Goal: Task Accomplishment & Management: Use online tool/utility

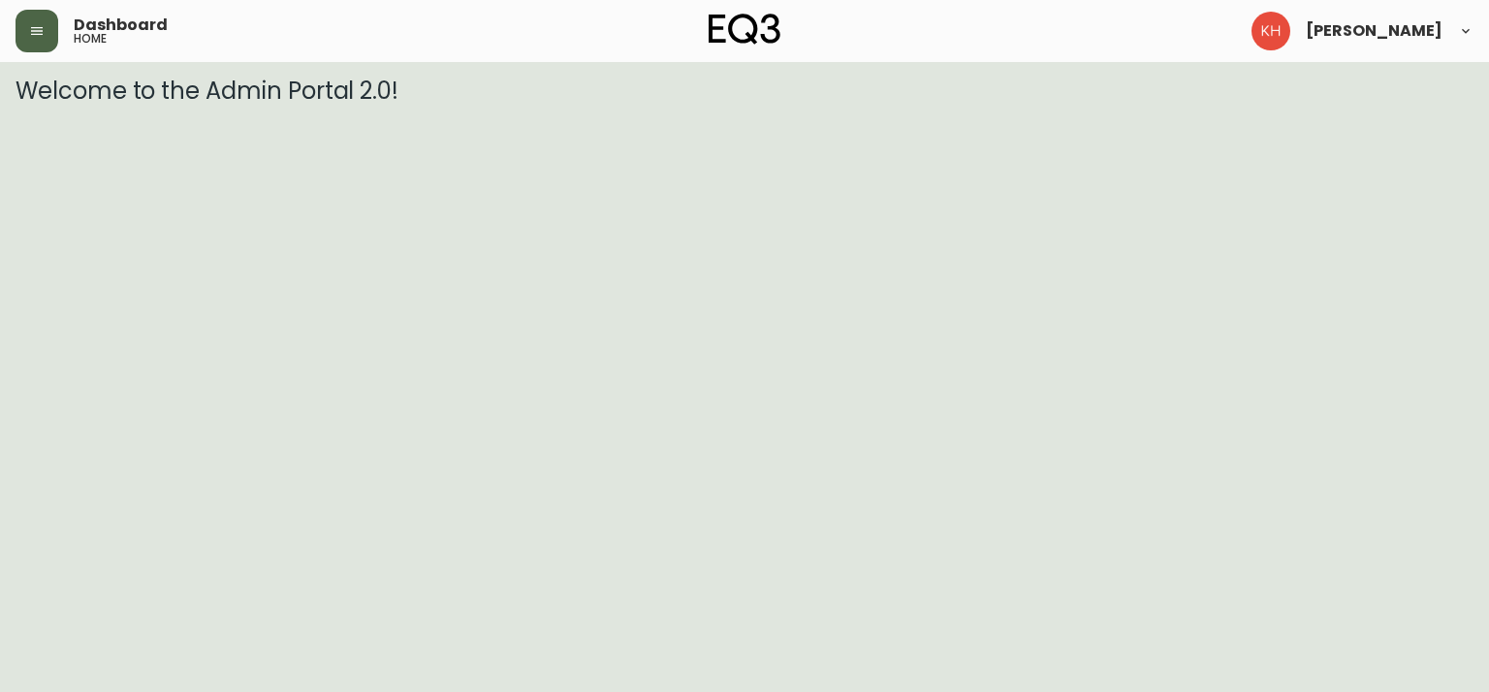
click at [35, 31] on icon "button" at bounding box center [37, 31] width 12 height 8
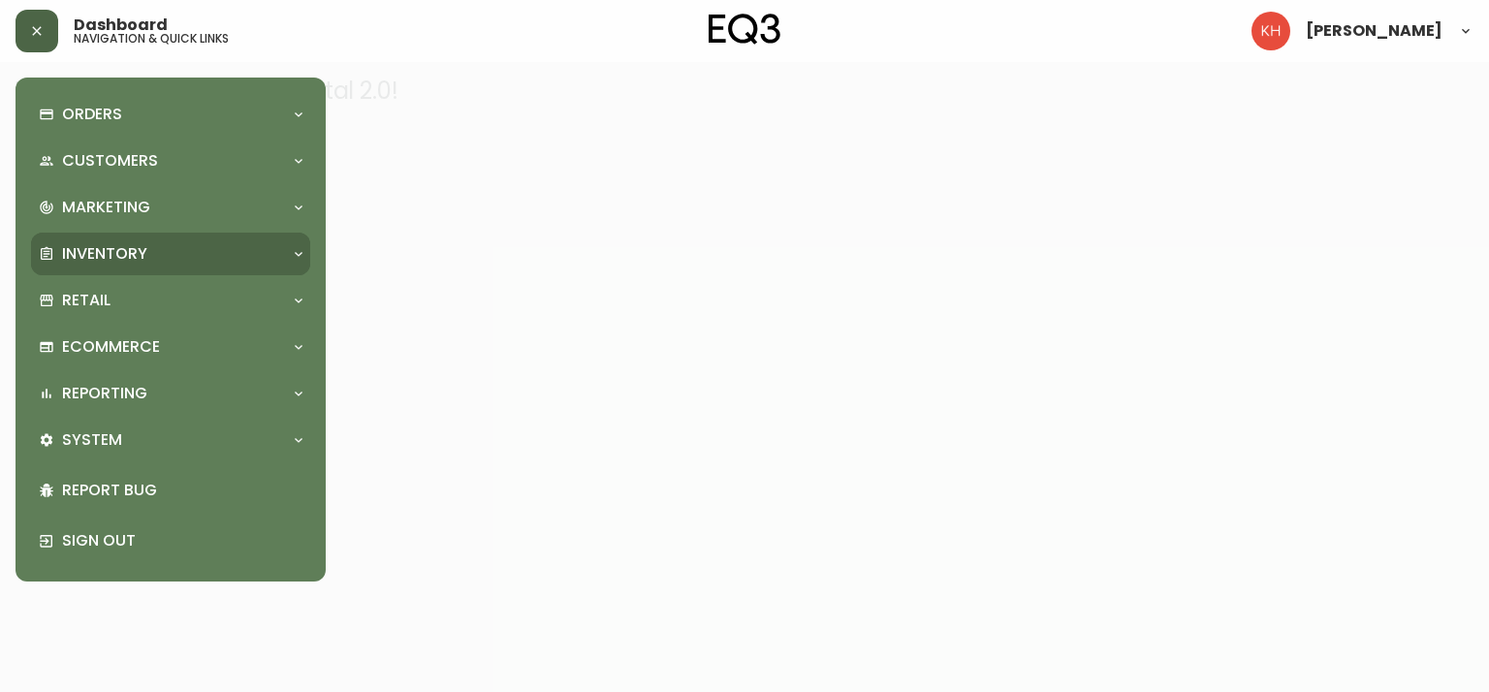
click at [144, 244] on p "Inventory" at bounding box center [104, 253] width 85 height 21
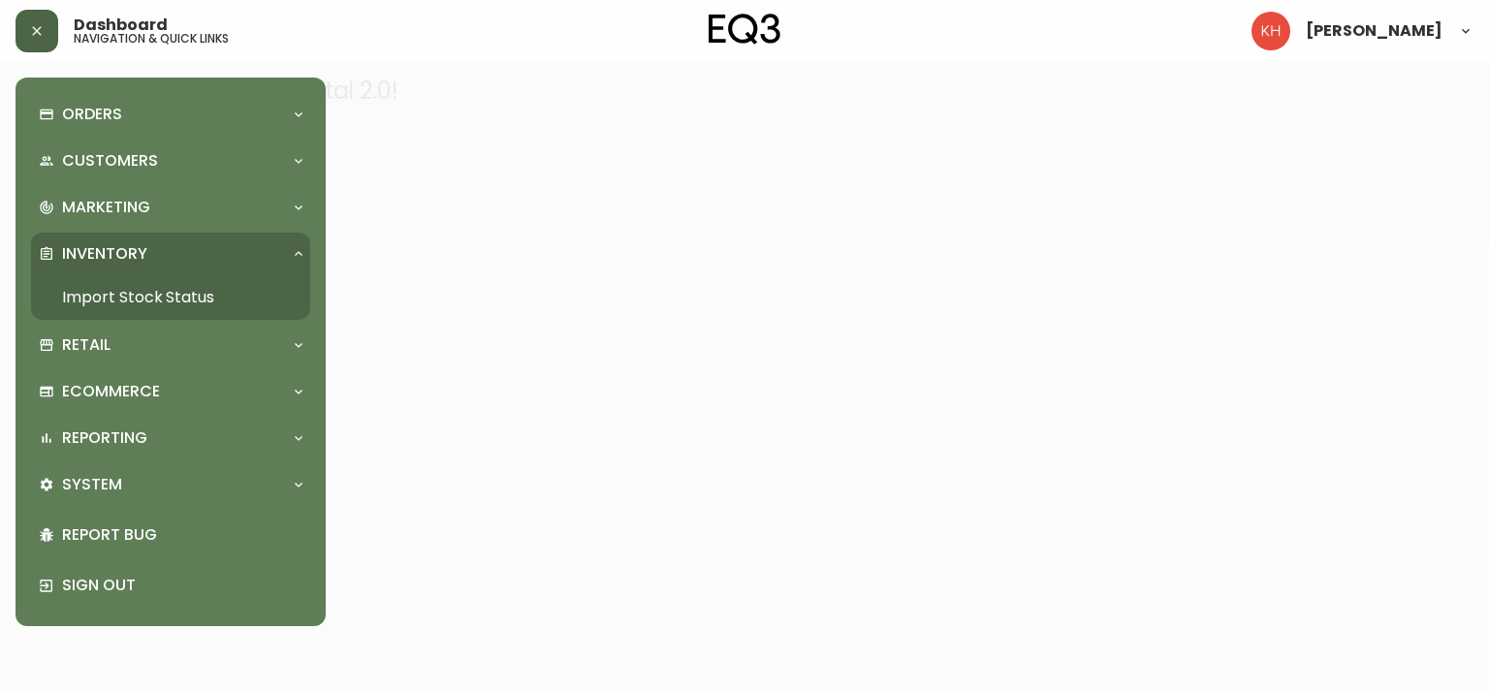
click at [160, 292] on link "Import Stock Status" at bounding box center [170, 297] width 279 height 45
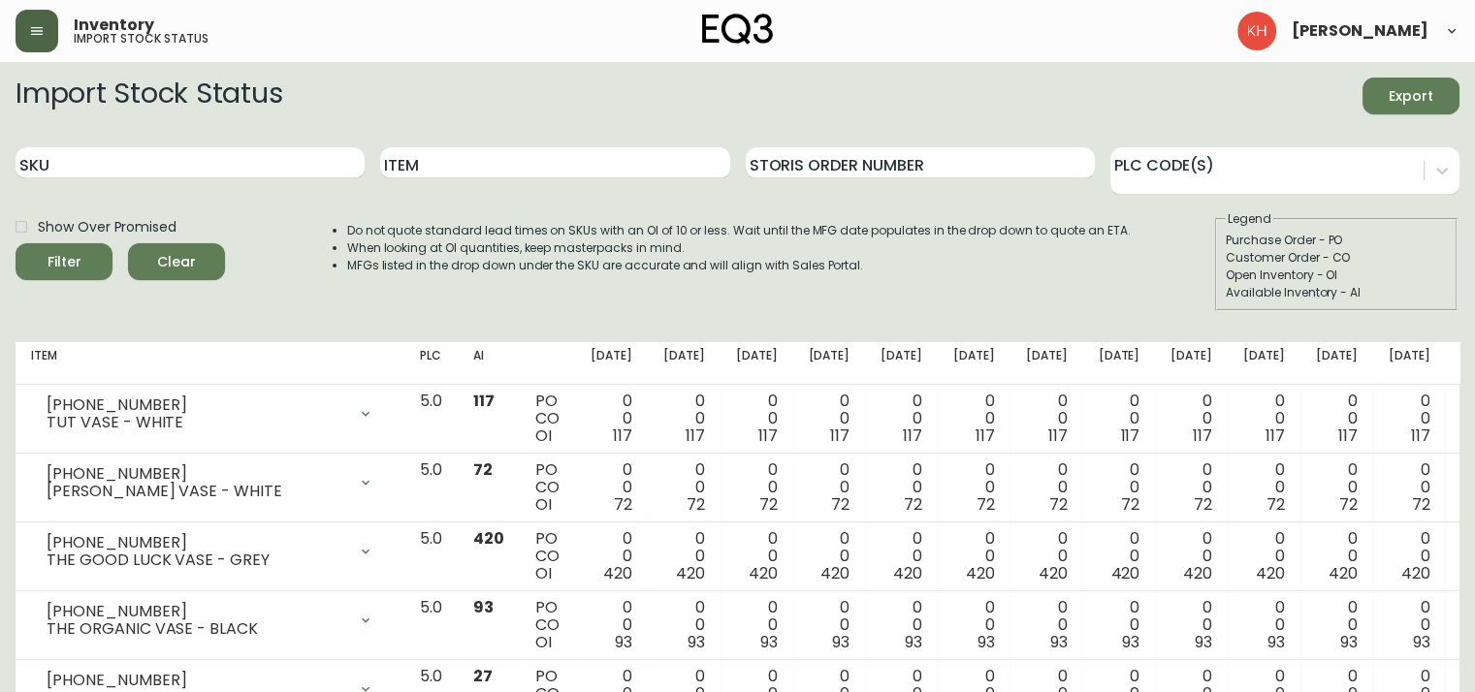
click at [1416, 94] on span "Export" at bounding box center [1411, 96] width 66 height 24
